Goal: Information Seeking & Learning: Learn about a topic

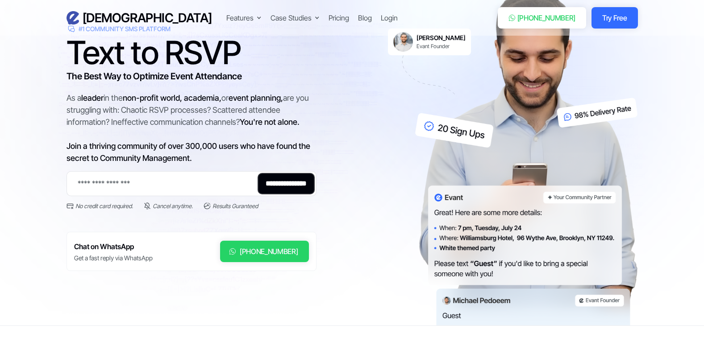
scroll to position [89, 0]
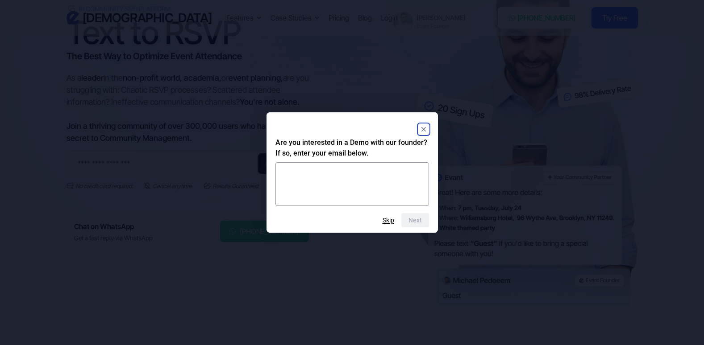
click at [389, 220] on button "Skip" at bounding box center [388, 220] width 12 height 7
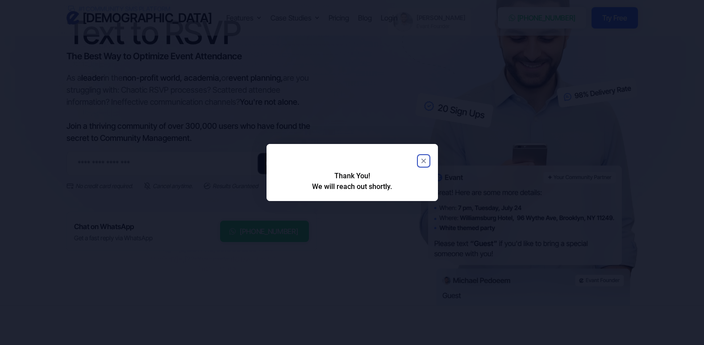
click at [424, 160] on icon "Close" at bounding box center [423, 161] width 11 height 11
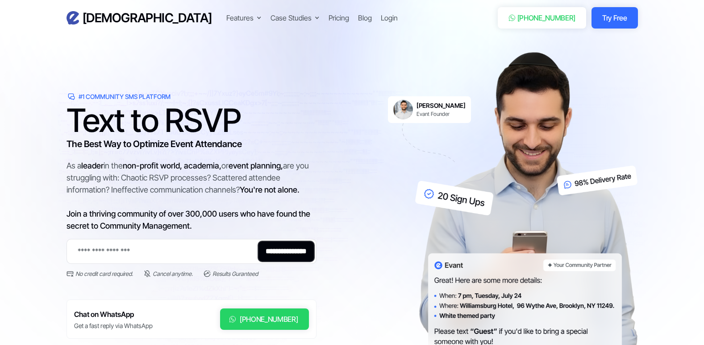
scroll to position [0, 0]
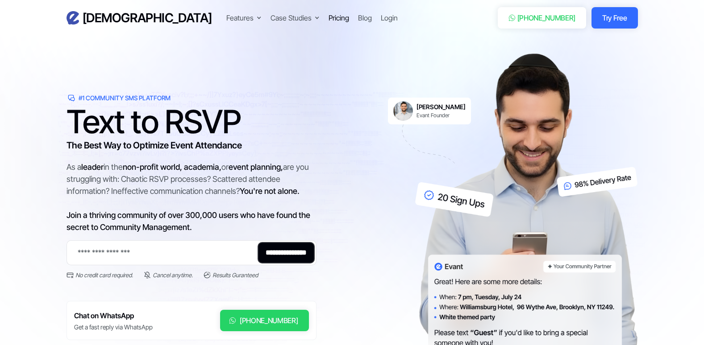
click at [328, 17] on div "Pricing" at bounding box center [338, 17] width 21 height 11
